Goal: Transaction & Acquisition: Subscribe to service/newsletter

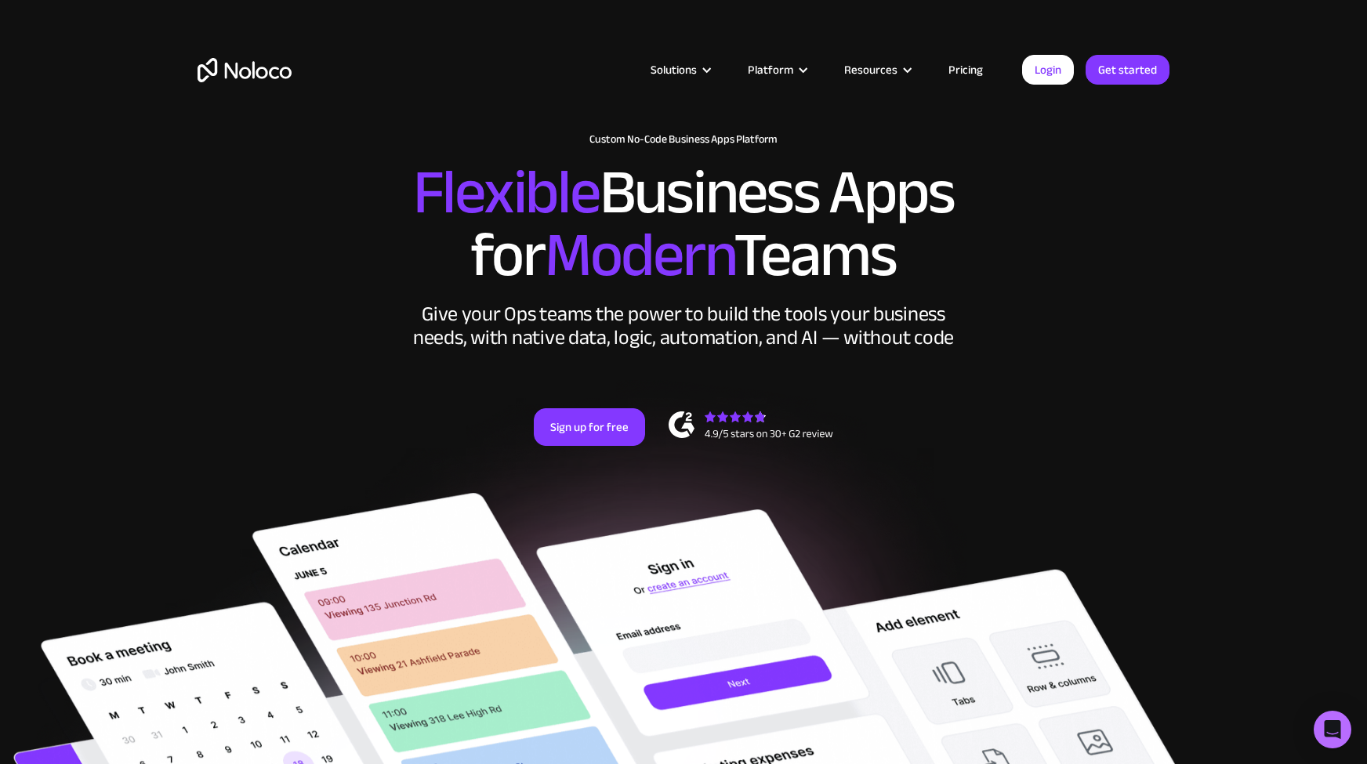
click at [976, 68] on link "Pricing" at bounding box center [966, 70] width 74 height 20
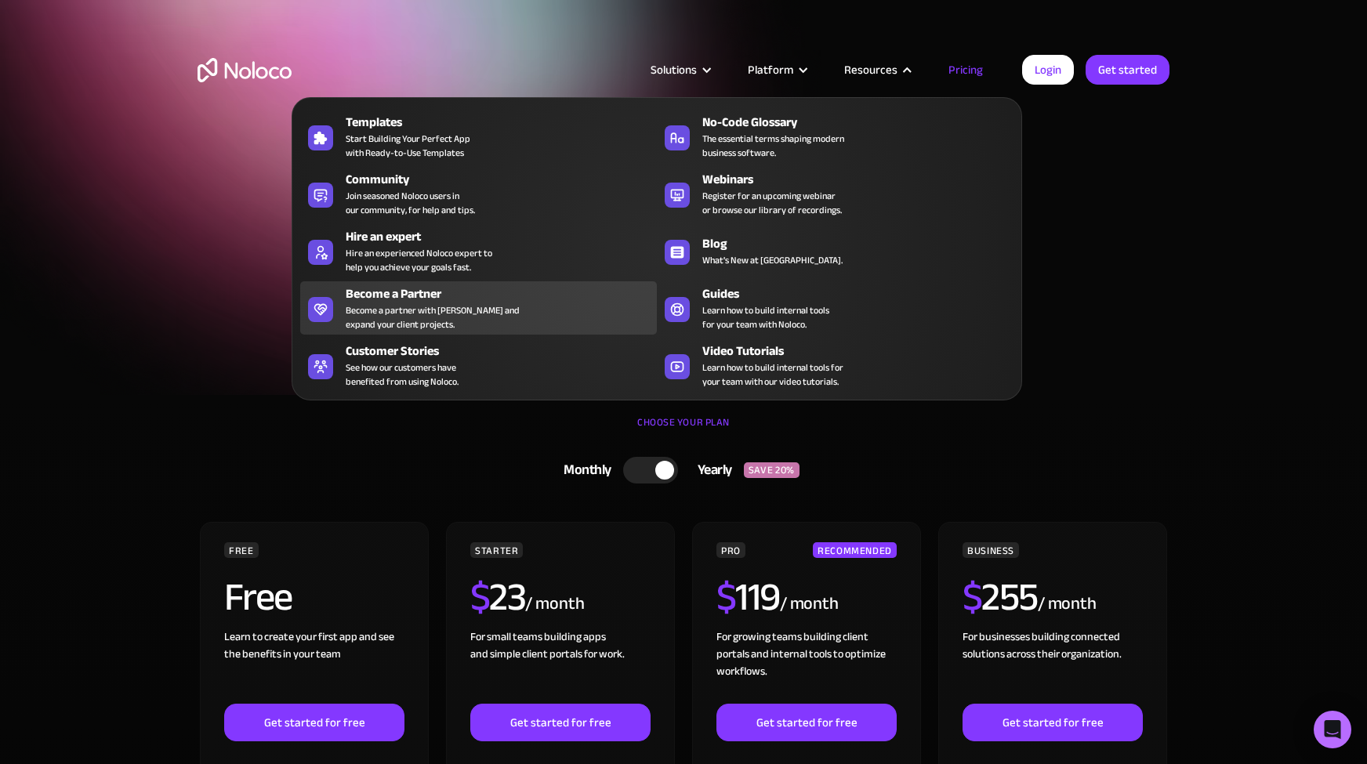
click at [411, 297] on div "Become a Partner" at bounding box center [505, 293] width 318 height 19
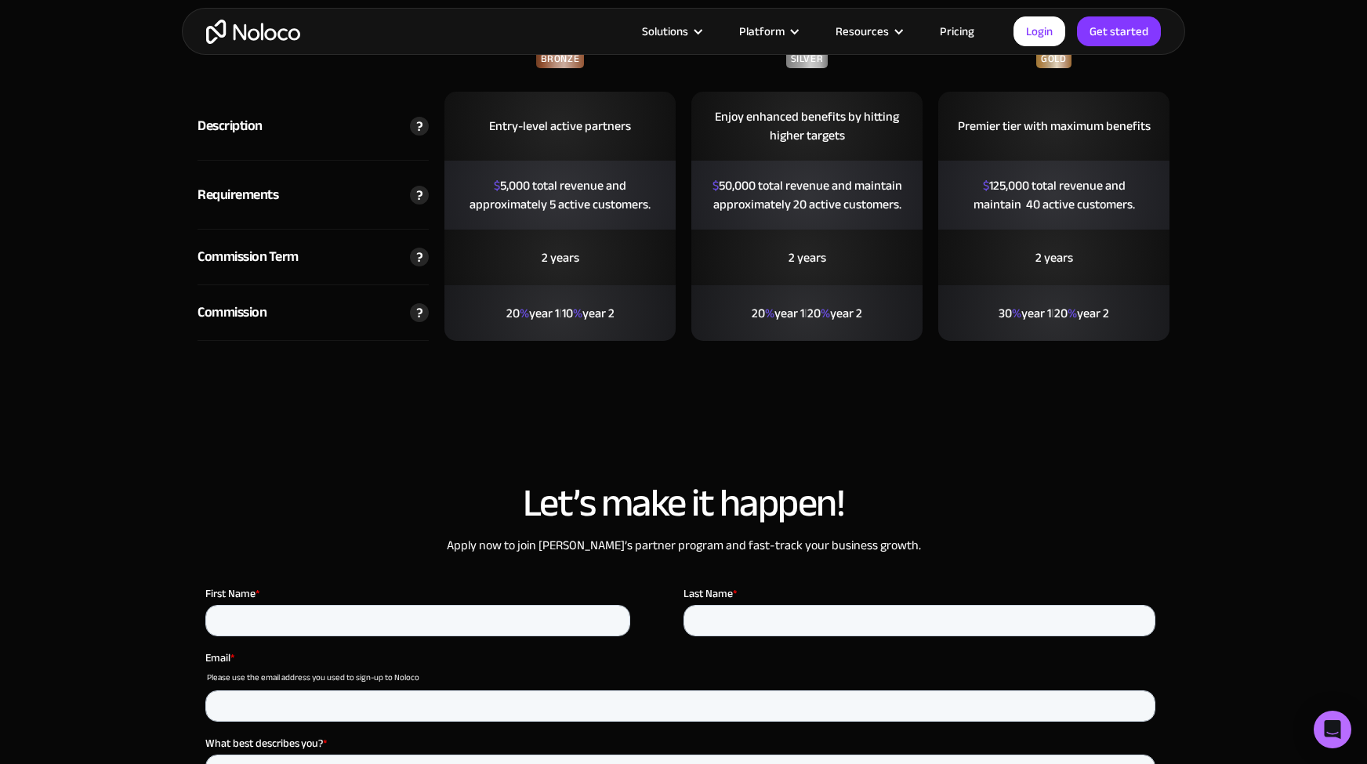
scroll to position [3526, 0]
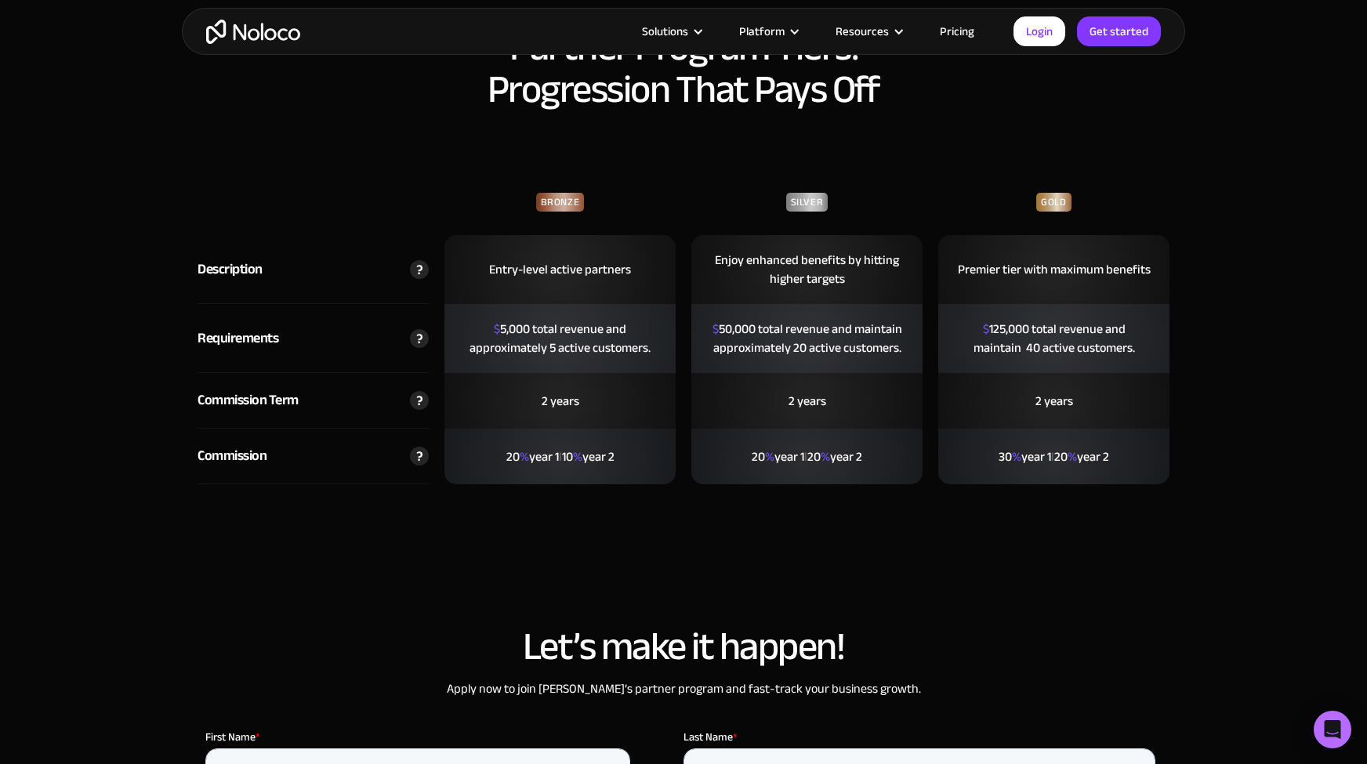
drag, startPoint x: 643, startPoint y: 459, endPoint x: 475, endPoint y: 451, distance: 168.7
click at [475, 451] on div "20 % year 1 l 10 % year 2" at bounding box center [559, 457] width 231 height 56
click at [474, 451] on div "20 % year 1 l 10 % year 2" at bounding box center [559, 457] width 231 height 56
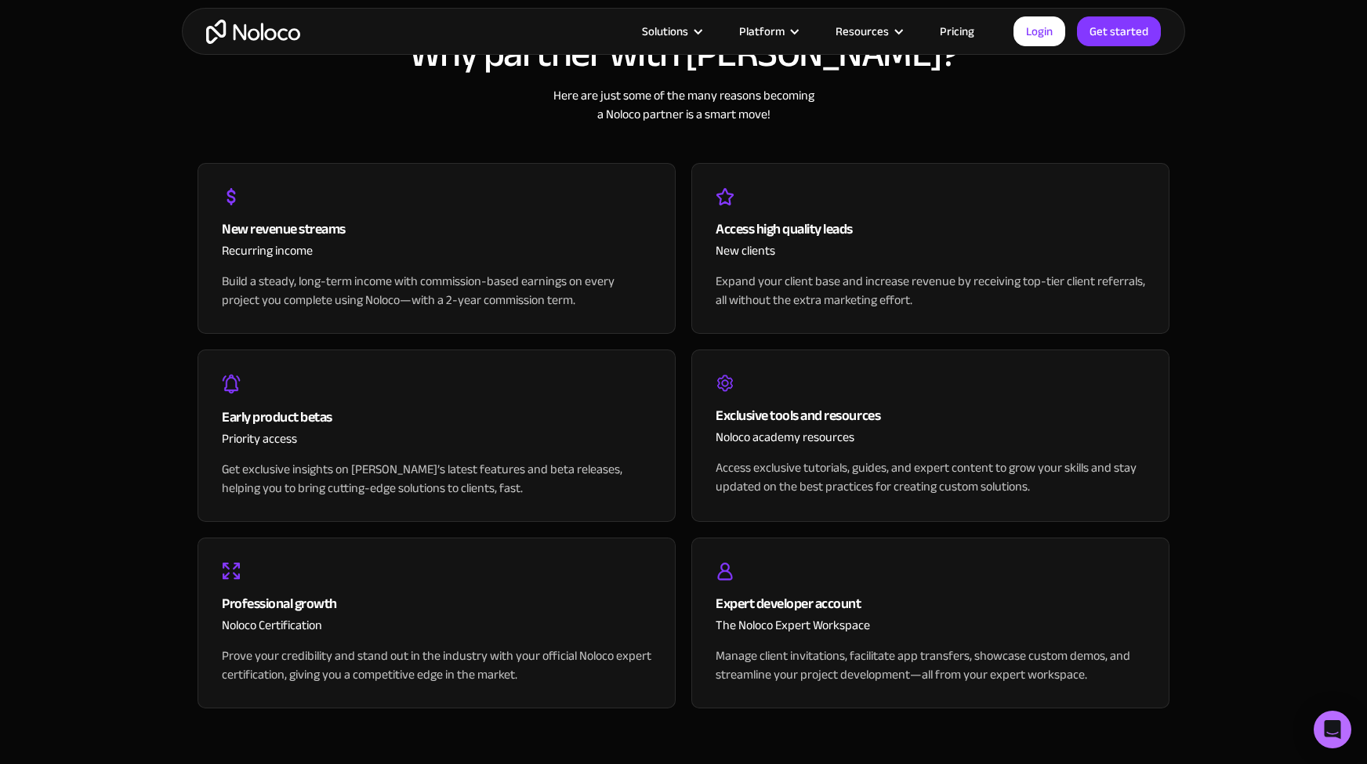
scroll to position [1567, 0]
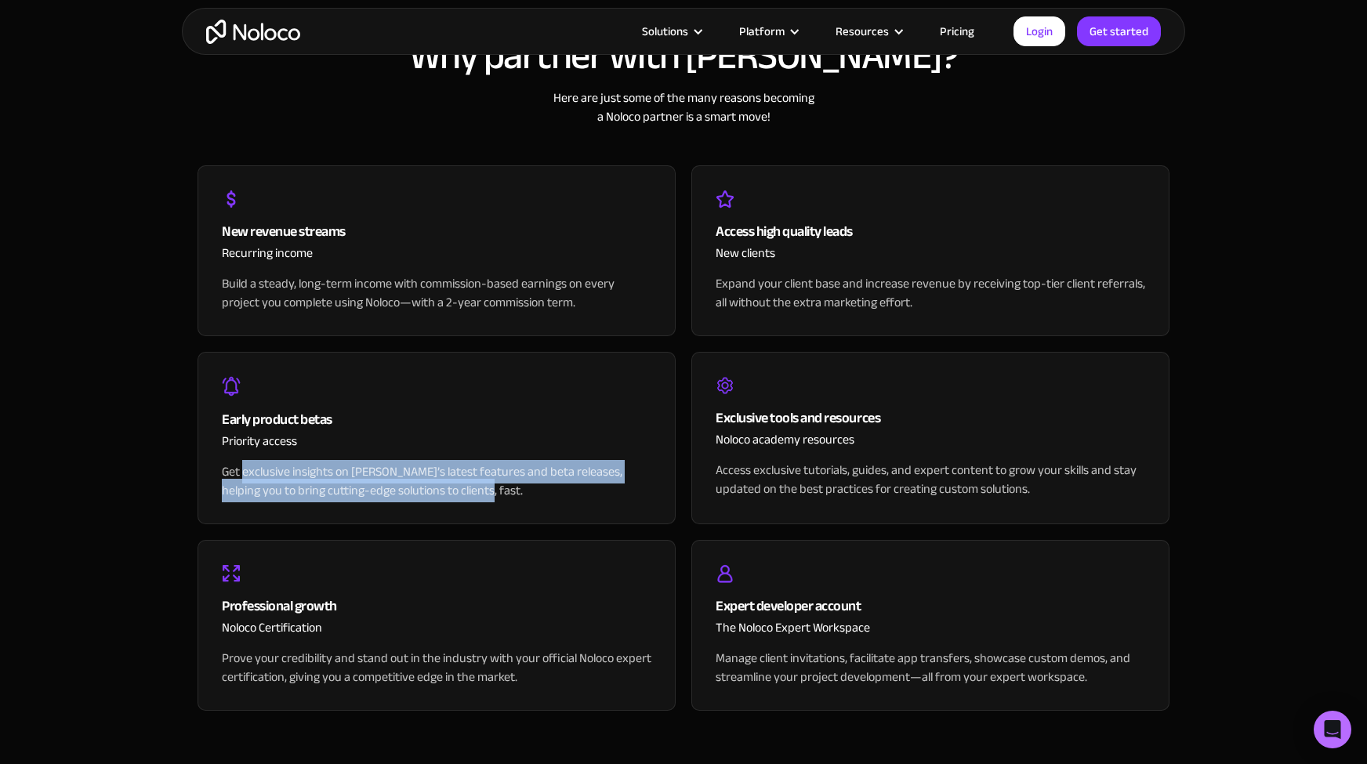
drag, startPoint x: 487, startPoint y: 488, endPoint x: 242, endPoint y: 465, distance: 245.6
click at [242, 465] on div "Get exclusive insights on [PERSON_NAME]’s latest features and beta releases, he…" at bounding box center [436, 481] width 429 height 38
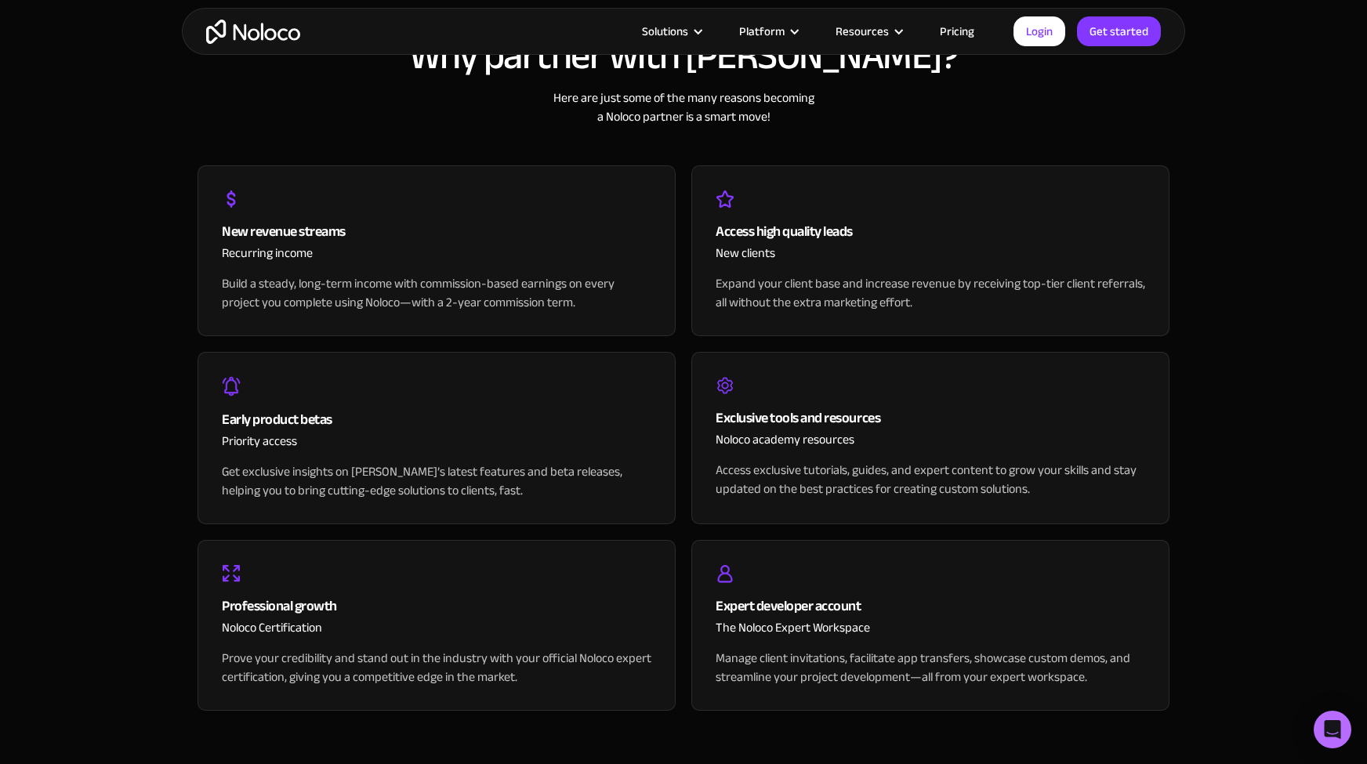
click at [500, 504] on div "Early product betas Priority access Get exclusive insights on [PERSON_NAME]’s l…" at bounding box center [436, 438] width 478 height 172
click at [572, 485] on div "Get exclusive insights on [PERSON_NAME]’s latest features and beta releases, he…" at bounding box center [436, 481] width 429 height 38
click at [641, 455] on div "Priority access" at bounding box center [436, 447] width 429 height 31
click at [662, 440] on div "Early product betas Priority access Get exclusive insights on [PERSON_NAME]’s l…" at bounding box center [436, 438] width 478 height 172
click at [665, 422] on div "Early product betas Priority access Get exclusive insights on [PERSON_NAME]’s l…" at bounding box center [436, 438] width 478 height 172
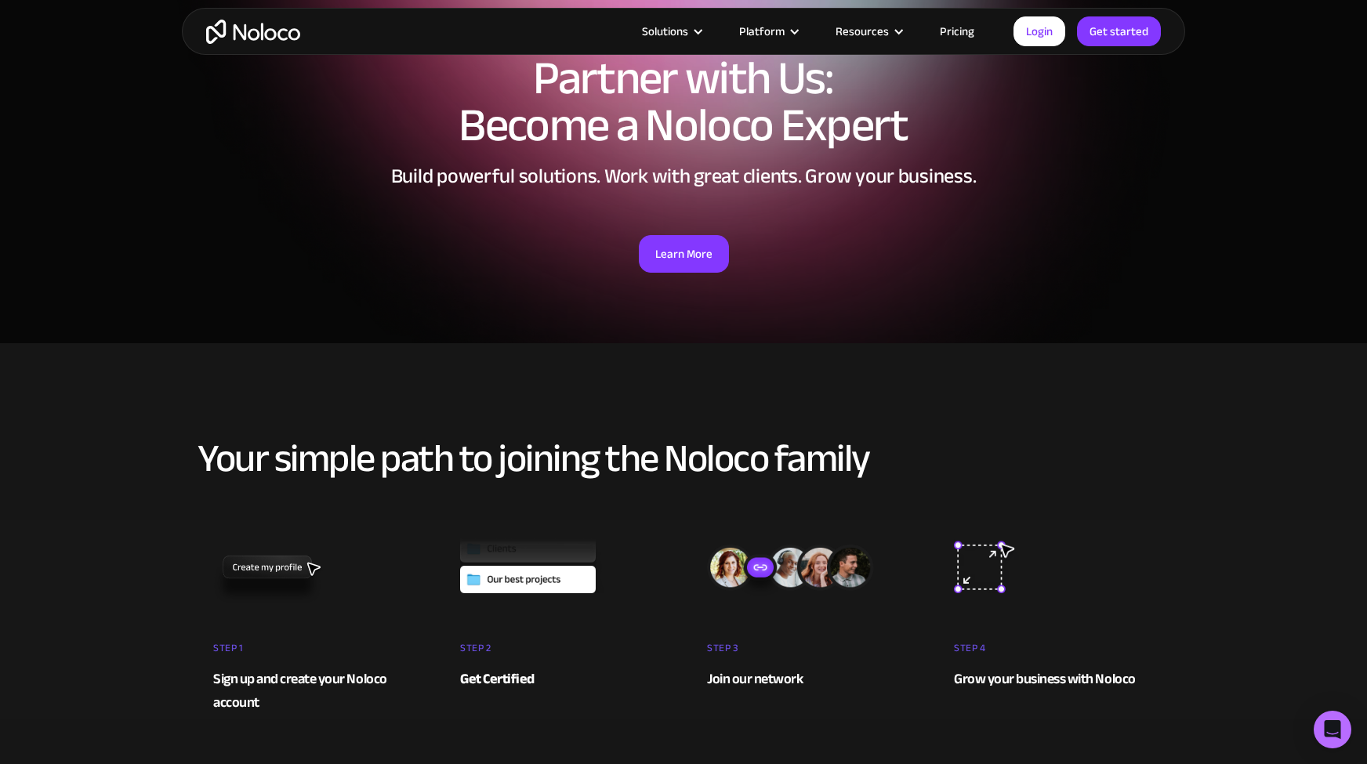
scroll to position [0, 0]
